Goal: Navigation & Orientation: Understand site structure

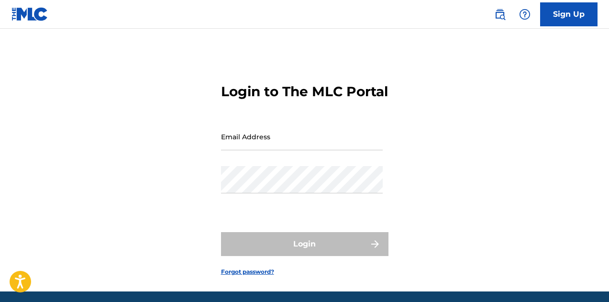
click at [275, 150] on input "Email Address" at bounding box center [302, 136] width 162 height 27
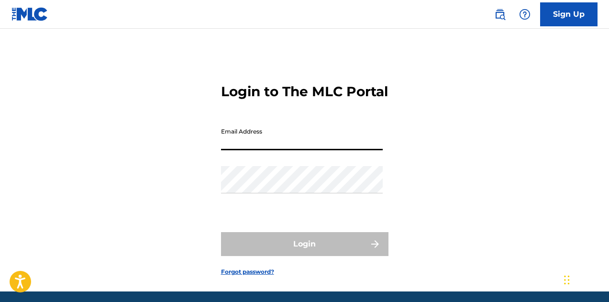
type input "[EMAIL_ADDRESS][DOMAIN_NAME]"
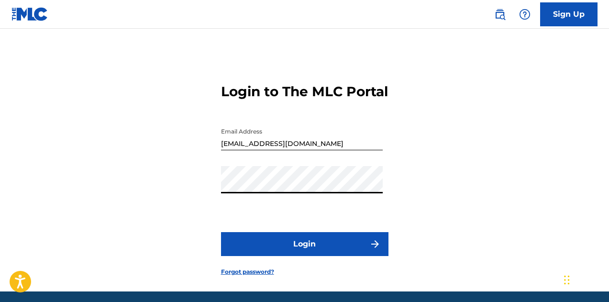
click at [287, 256] on button "Login" at bounding box center [305, 244] width 168 height 24
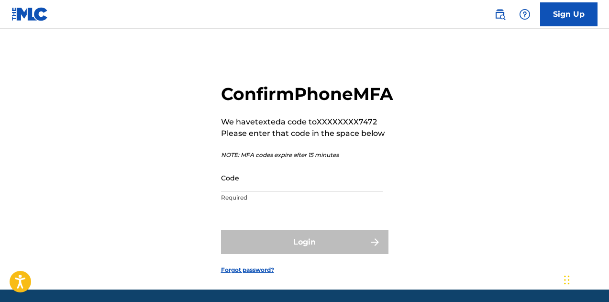
click at [237, 191] on input "Code" at bounding box center [302, 177] width 162 height 27
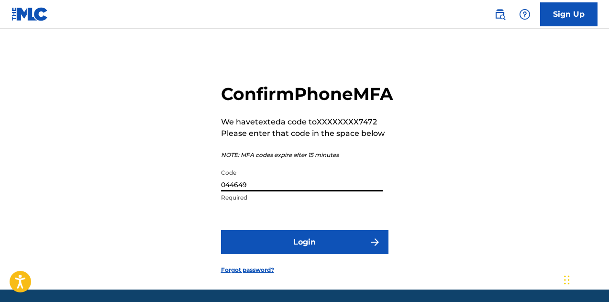
type input "044649"
click at [298, 254] on button "Login" at bounding box center [305, 242] width 168 height 24
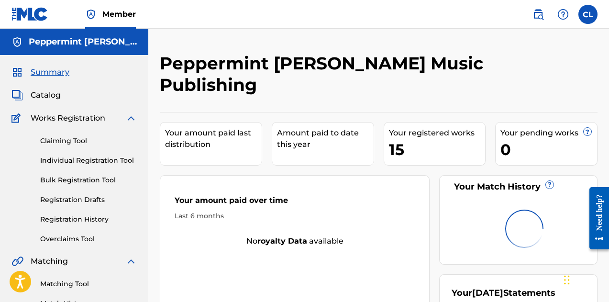
click at [62, 138] on link "Claiming Tool" at bounding box center [88, 141] width 97 height 10
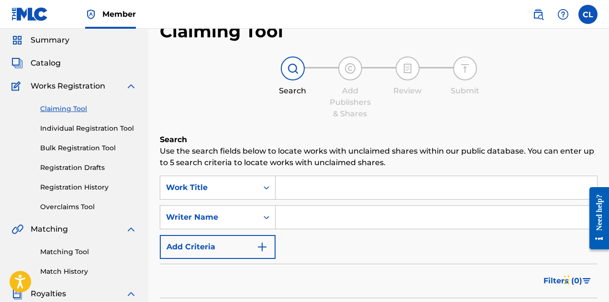
scroll to position [21, 0]
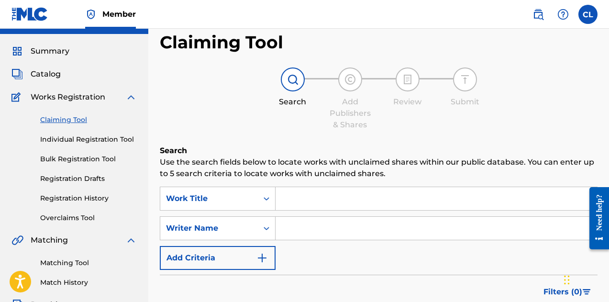
click at [53, 73] on span "Catalog" at bounding box center [46, 73] width 30 height 11
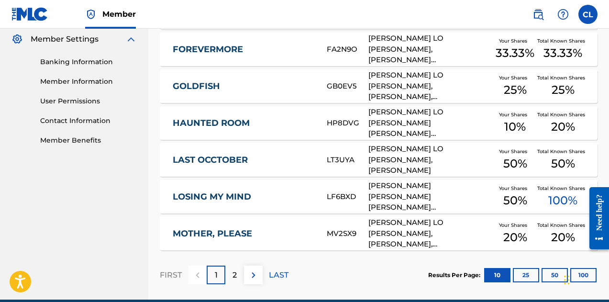
scroll to position [392, 0]
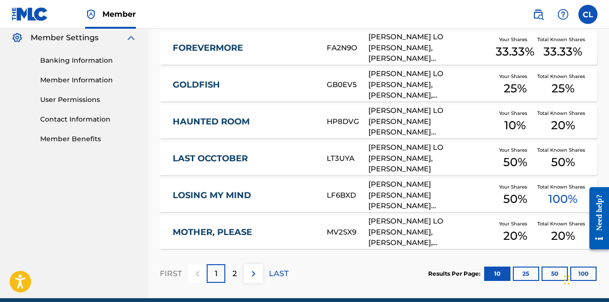
click at [238, 275] on div "2" at bounding box center [234, 273] width 19 height 19
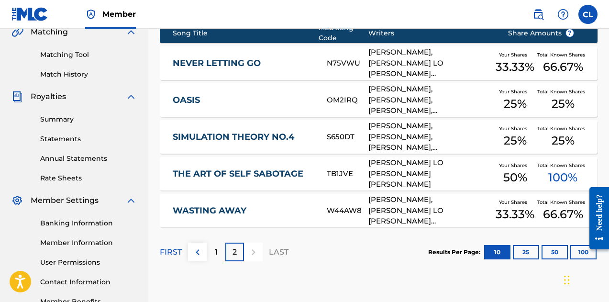
scroll to position [233, 0]
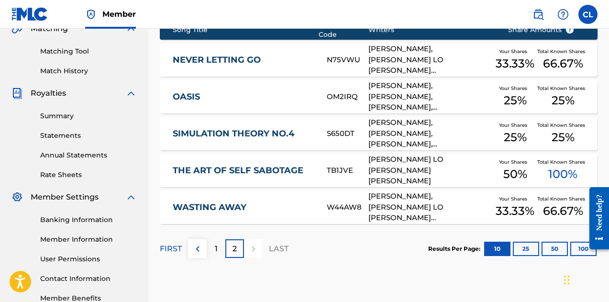
click at [211, 248] on div "1" at bounding box center [216, 248] width 19 height 19
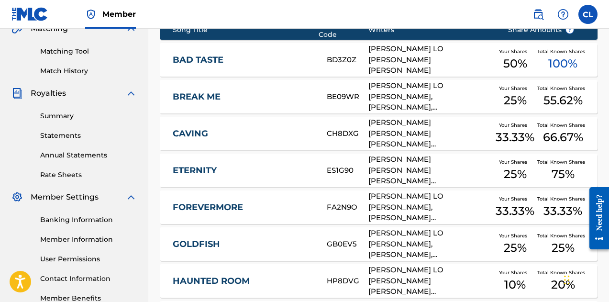
click at [65, 118] on link "Summary" at bounding box center [88, 116] width 97 height 10
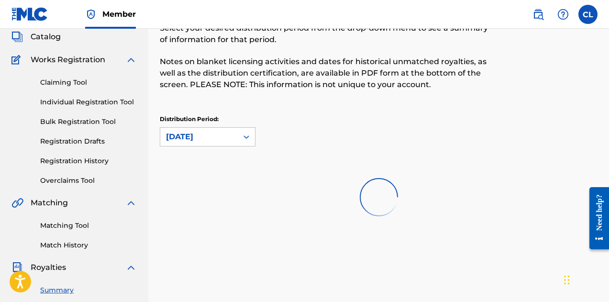
scroll to position [59, 0]
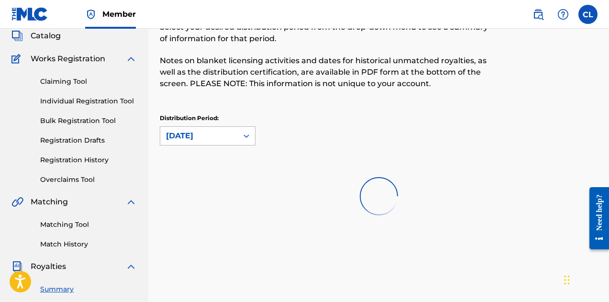
click at [245, 140] on icon at bounding box center [247, 136] width 10 height 10
click at [360, 113] on div "Royalties Select your desired distribution period from the drop-down menu to se…" at bounding box center [379, 79] width 438 height 172
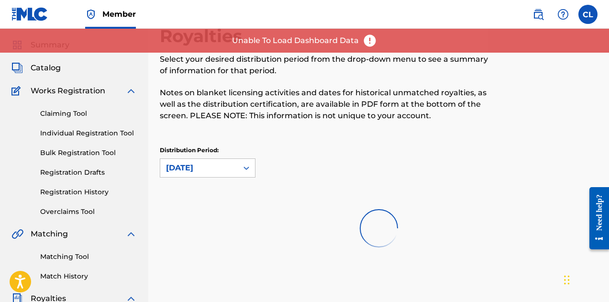
scroll to position [0, 0]
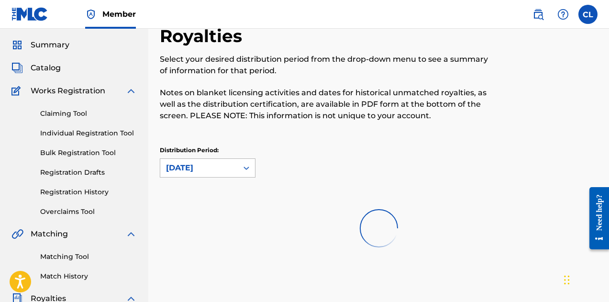
click at [245, 170] on div at bounding box center [246, 167] width 17 height 17
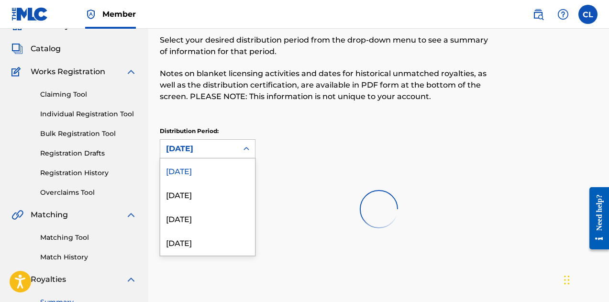
scroll to position [47, 0]
click at [191, 197] on div at bounding box center [379, 208] width 438 height 61
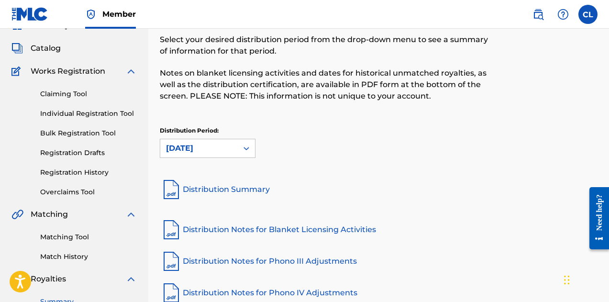
scroll to position [137, 0]
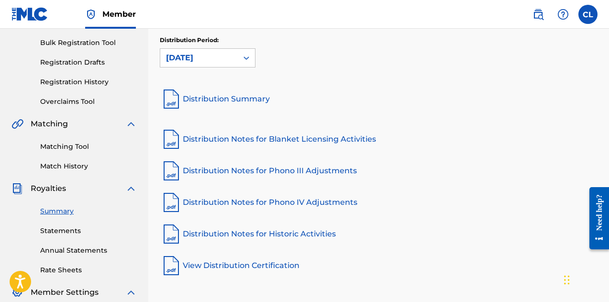
click at [256, 103] on link "Distribution Summary" at bounding box center [379, 99] width 438 height 23
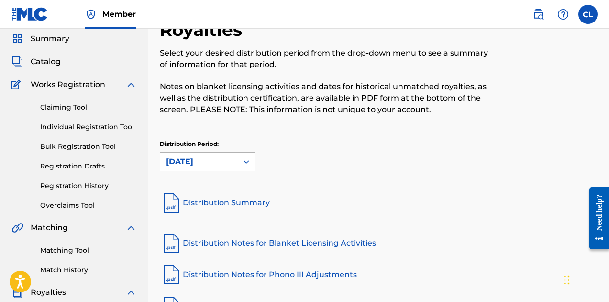
scroll to position [0, 0]
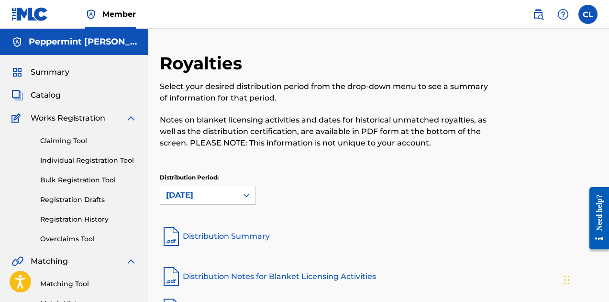
click at [50, 93] on span "Catalog" at bounding box center [46, 95] width 30 height 11
